Goal: Check status

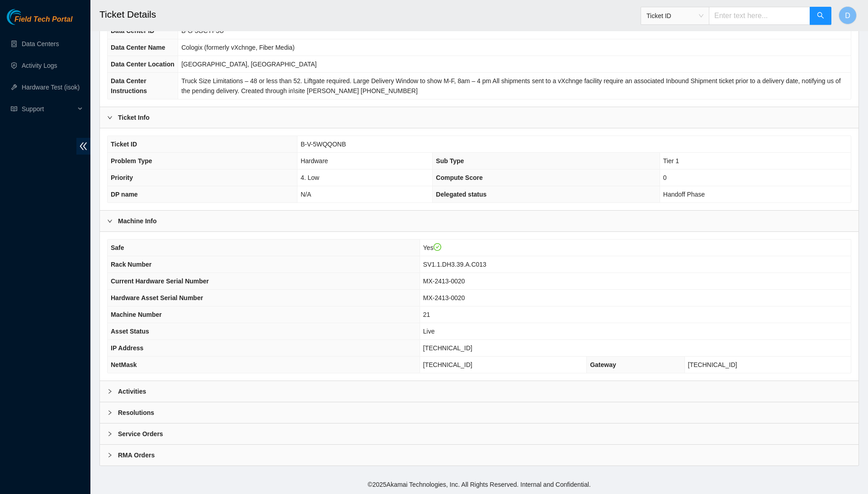
scroll to position [96, 0]
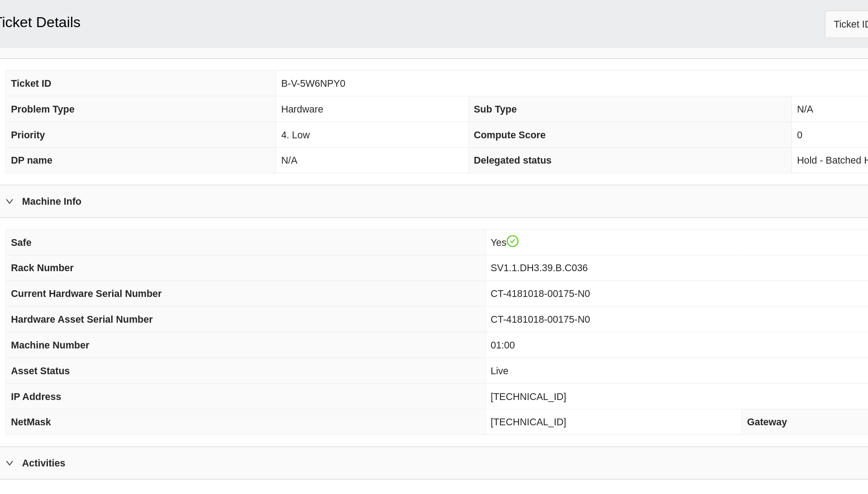
scroll to position [167, 0]
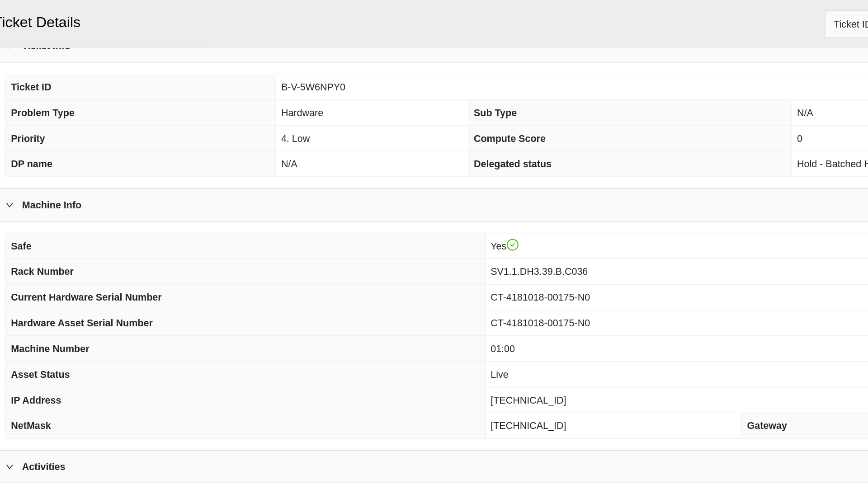
click at [287, 60] on span "B-V-5W6NPY0" at bounding box center [308, 56] width 42 height 7
copy span "B-V-5W6NPY0"
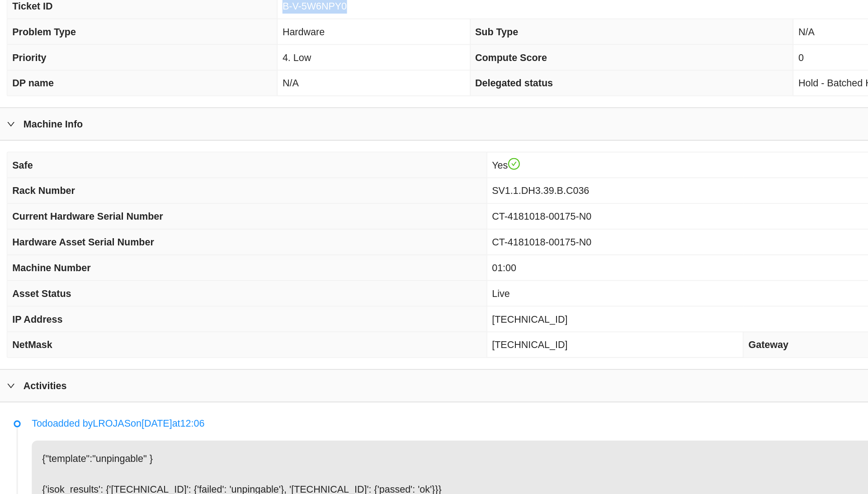
click at [287, 53] on span "B-V-5W6NPY0" at bounding box center [308, 56] width 42 height 7
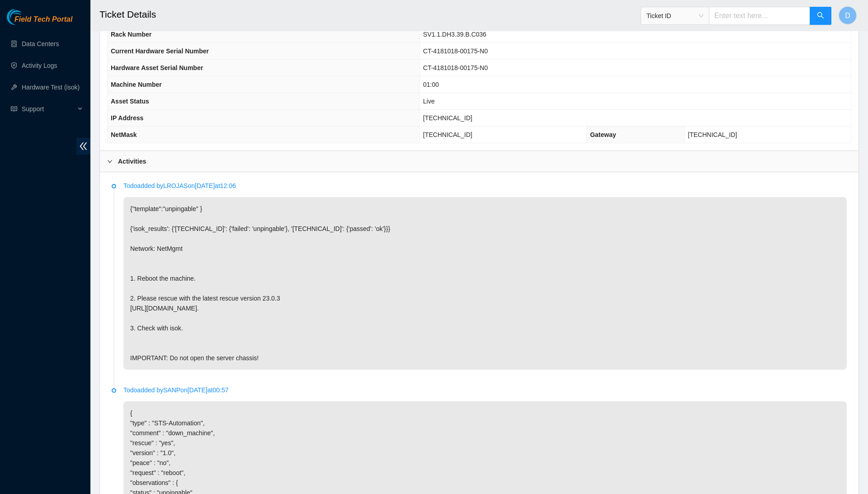
scroll to position [315, 0]
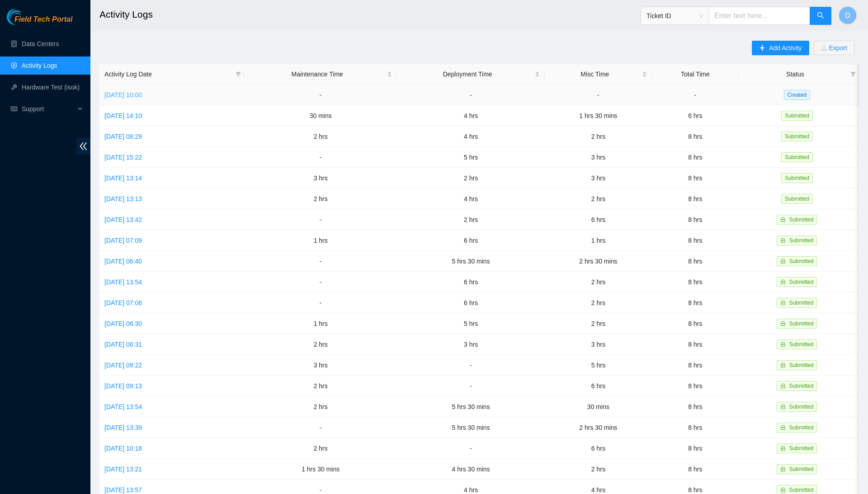
click at [137, 92] on link "Mon, 29 Sep 2025 10:00" at bounding box center [123, 94] width 38 height 7
